Goal: Task Accomplishment & Management: Manage account settings

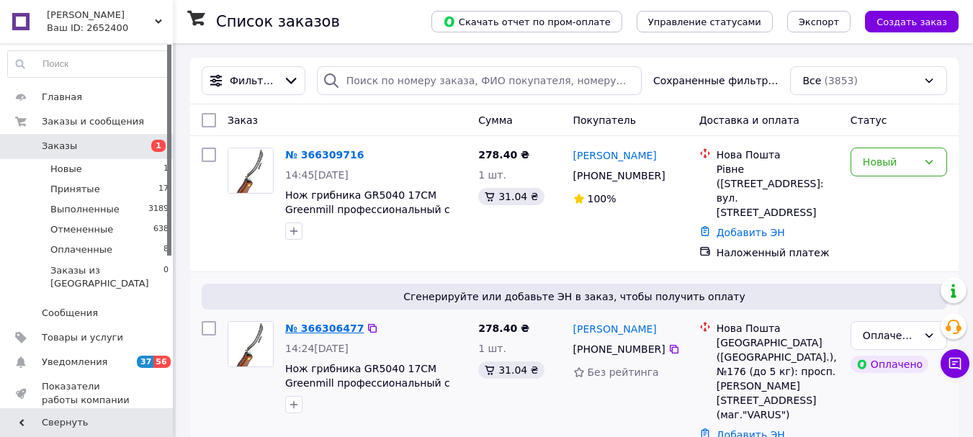
click at [323, 323] on link "№ 366306477" at bounding box center [324, 329] width 79 height 12
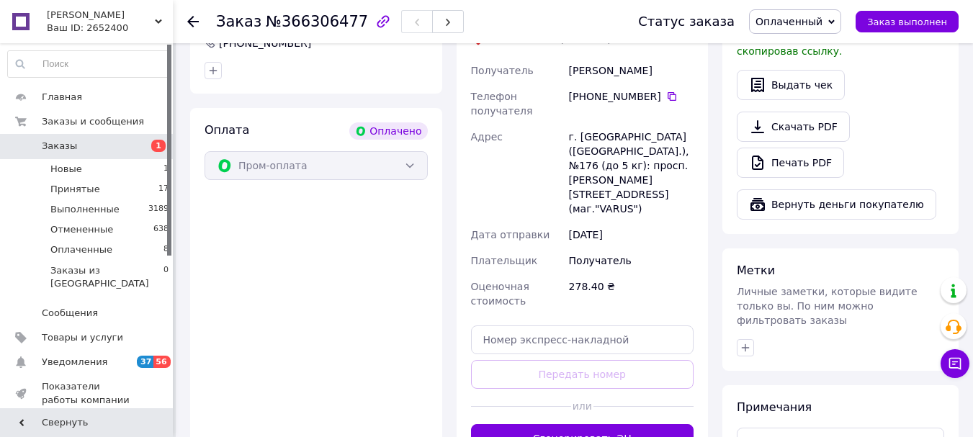
scroll to position [521, 0]
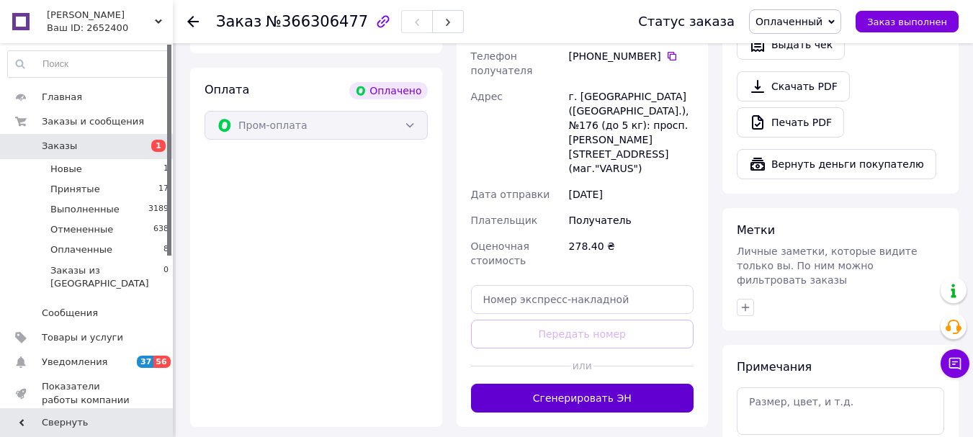
click at [633, 384] on button "Сгенерировать ЭН" at bounding box center [582, 398] width 223 height 29
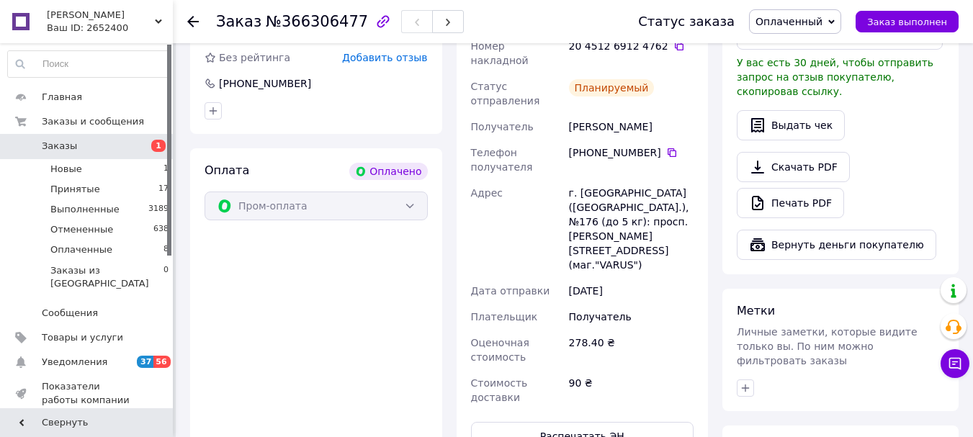
scroll to position [341, 0]
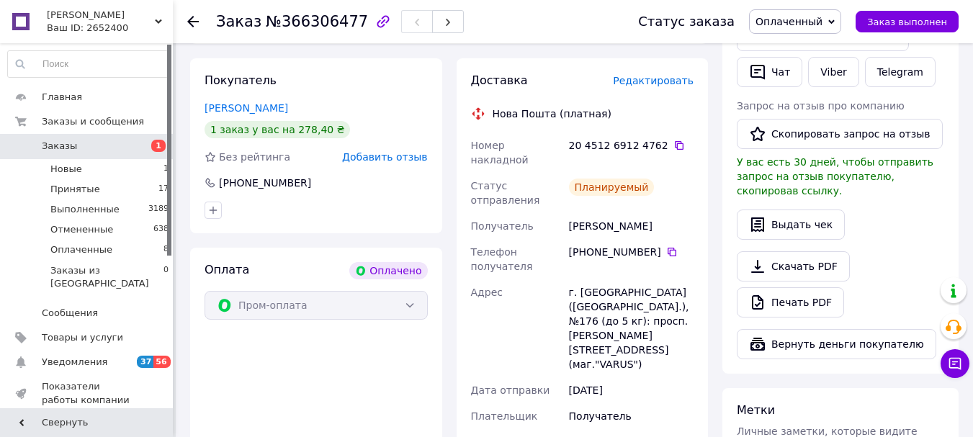
click at [110, 149] on span "Заказы" at bounding box center [87, 146] width 91 height 13
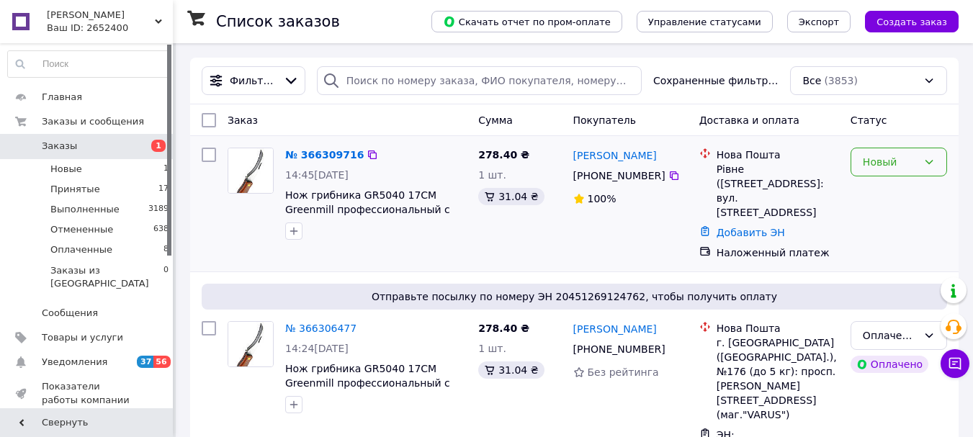
click at [886, 156] on div "Новый" at bounding box center [890, 162] width 55 height 16
click at [872, 197] on li "Принят" at bounding box center [899, 194] width 95 height 26
click at [321, 154] on link "№ 366309716" at bounding box center [320, 155] width 71 height 12
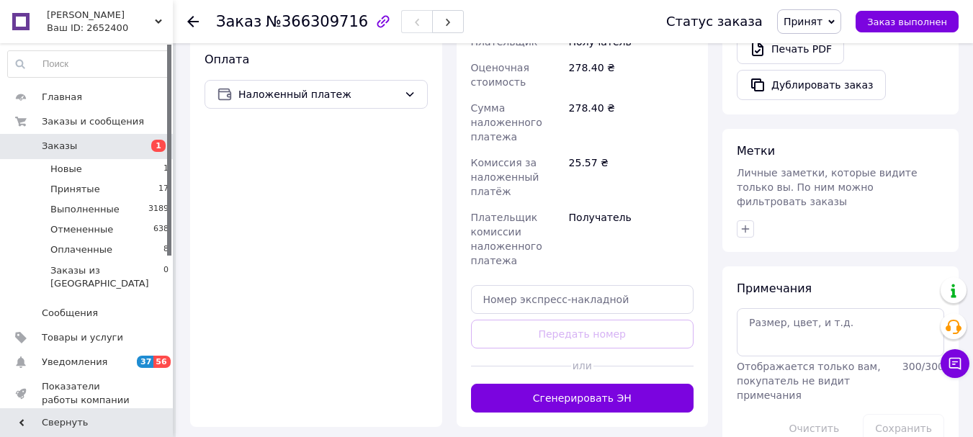
scroll to position [580, 0]
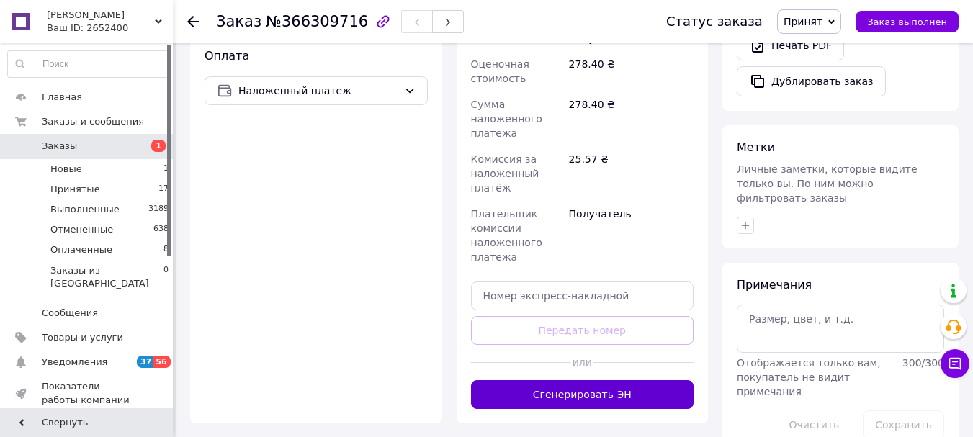
click at [617, 380] on button "Сгенерировать ЭН" at bounding box center [582, 394] width 223 height 29
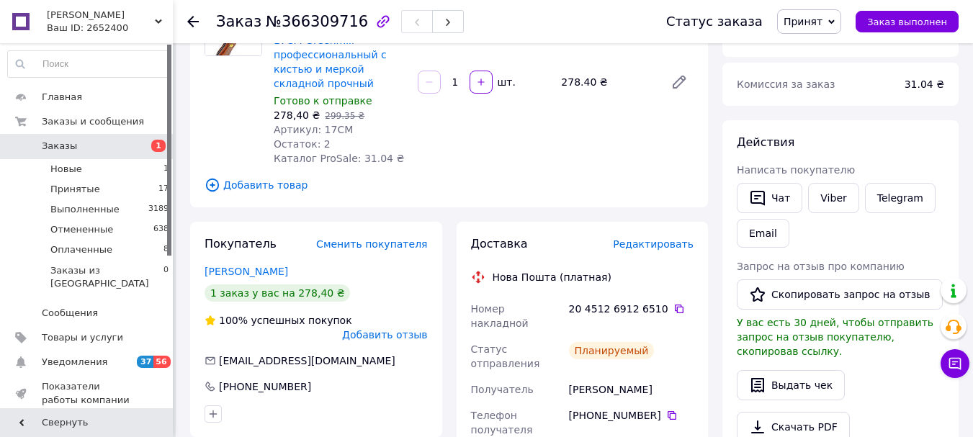
scroll to position [209, 0]
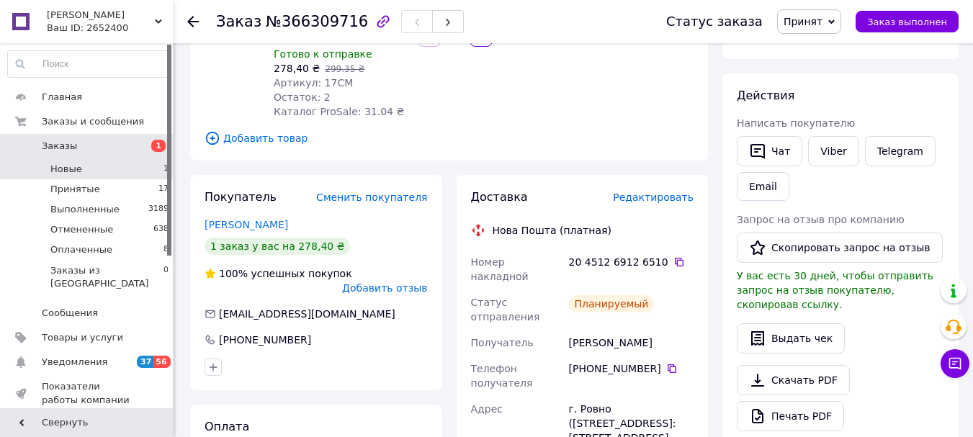
click at [44, 171] on li "Новые 1" at bounding box center [88, 169] width 177 height 20
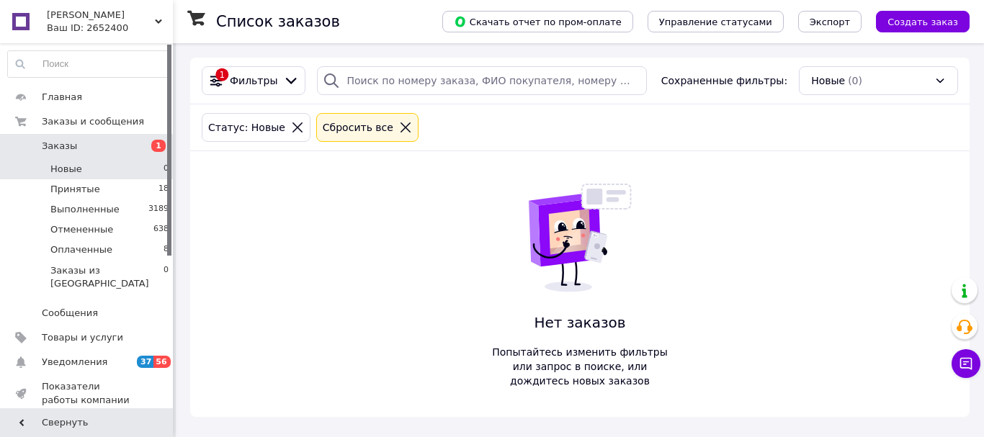
click at [65, 146] on span "Заказы" at bounding box center [59, 146] width 35 height 13
